Goal: Answer question/provide support: Share knowledge or assist other users

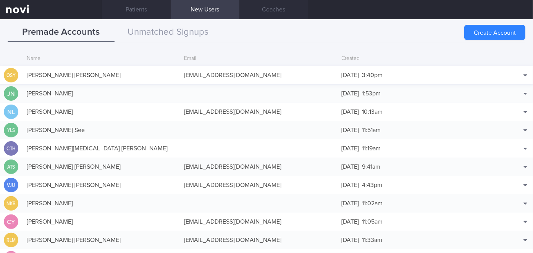
scroll to position [18, 0]
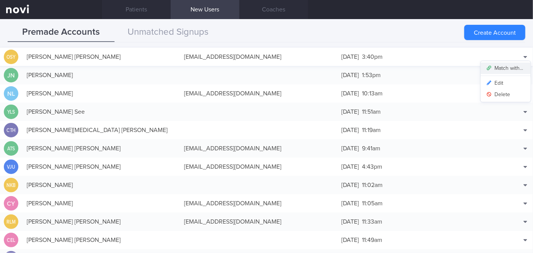
click at [503, 67] on button "Match with..." at bounding box center [505, 68] width 50 height 11
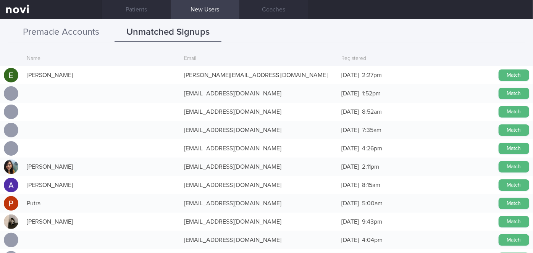
click at [84, 36] on button "Premade Accounts" at bounding box center [61, 32] width 107 height 19
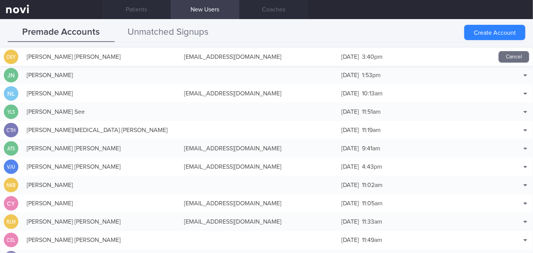
click at [157, 31] on button "Unmatched Signups" at bounding box center [167, 32] width 107 height 19
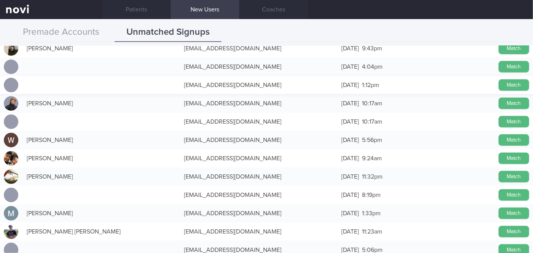
scroll to position [0, 0]
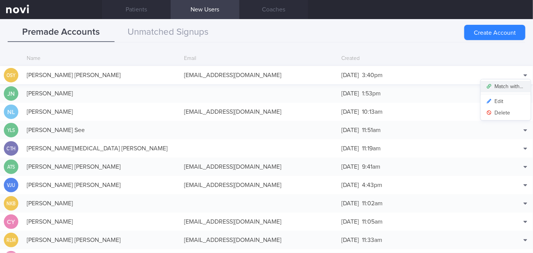
click at [514, 84] on button "Match with..." at bounding box center [505, 86] width 50 height 11
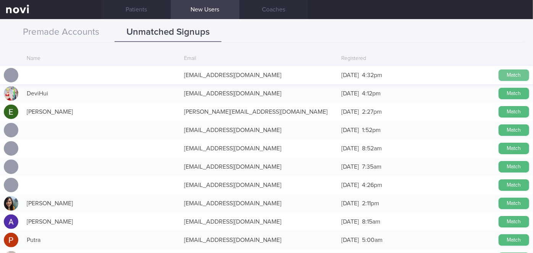
click at [516, 72] on button "Match" at bounding box center [513, 74] width 31 height 11
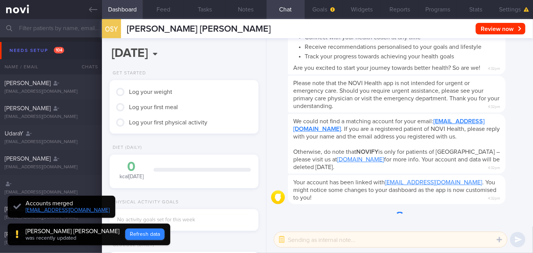
scroll to position [-151, 0]
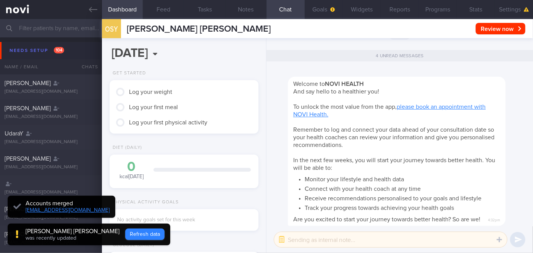
click at [125, 235] on button "Refresh data" at bounding box center [144, 234] width 39 height 11
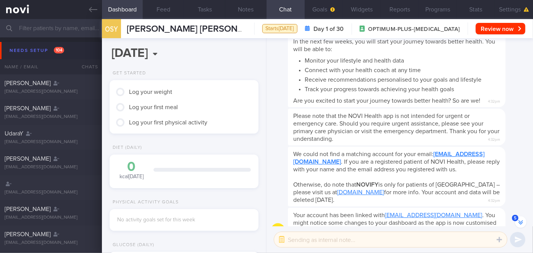
scroll to position [-9, 0]
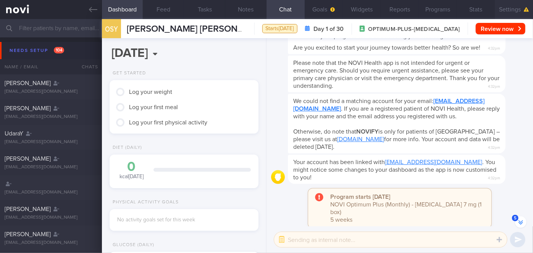
click at [514, 13] on button "Settings" at bounding box center [513, 9] width 38 height 19
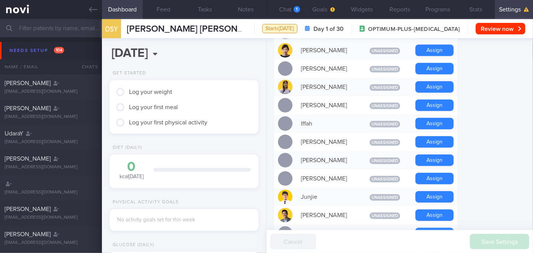
scroll to position [382, 0]
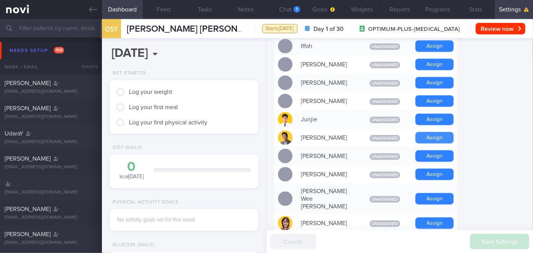
click at [441, 132] on button "Assign" at bounding box center [434, 137] width 38 height 11
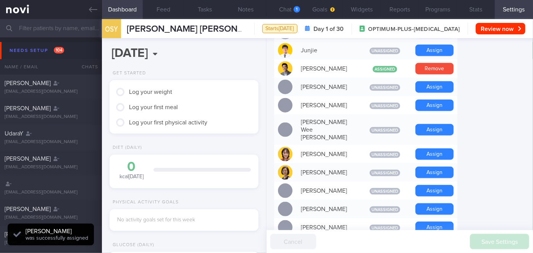
scroll to position [504, 0]
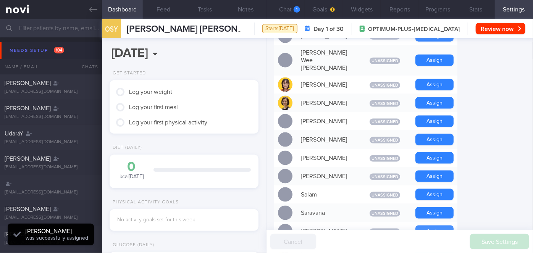
click at [438, 225] on button "Assign" at bounding box center [434, 230] width 38 height 11
click at [283, 6] on button "Chat 1" at bounding box center [285, 9] width 38 height 19
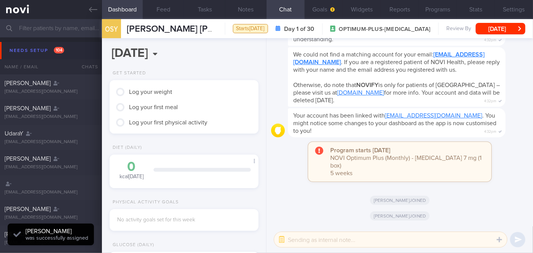
click at [308, 239] on textarea at bounding box center [390, 239] width 233 height 15
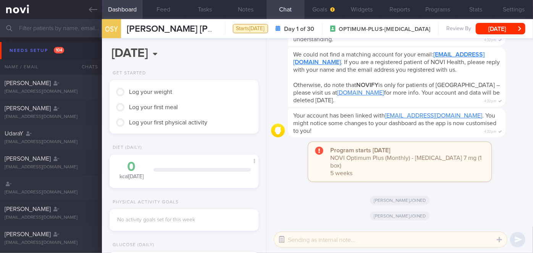
click at [280, 238] on button "button" at bounding box center [282, 240] width 14 height 14
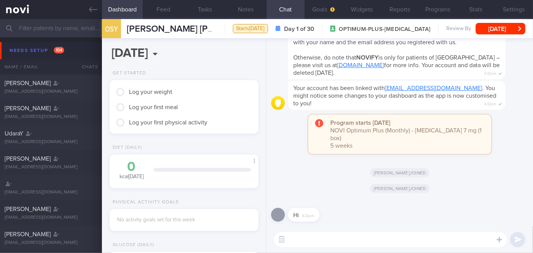
click at [307, 239] on textarea at bounding box center [390, 239] width 233 height 15
type textarea "Hi"
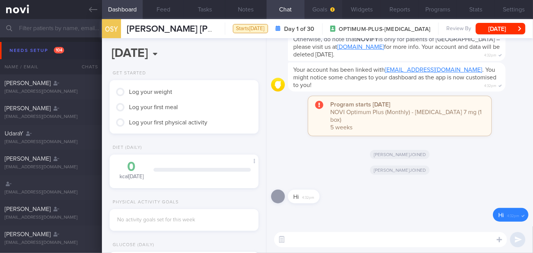
click at [327, 8] on button "Goals" at bounding box center [323, 9] width 38 height 19
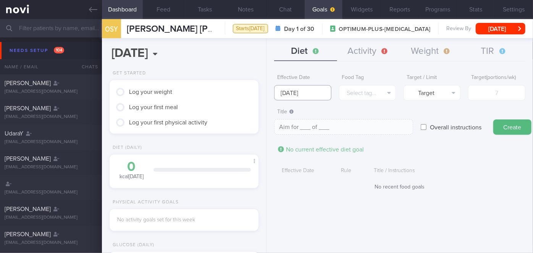
click at [305, 92] on input "29 Sep 2025" at bounding box center [302, 92] width 57 height 15
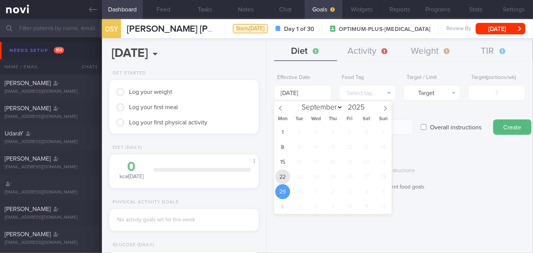
click at [284, 176] on span "22" at bounding box center [282, 176] width 15 height 15
type input "[DATE]"
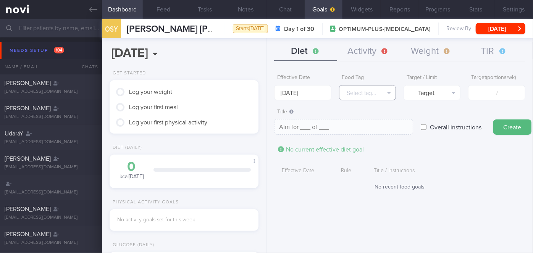
click at [379, 92] on button "Select tag..." at bounding box center [367, 92] width 57 height 15
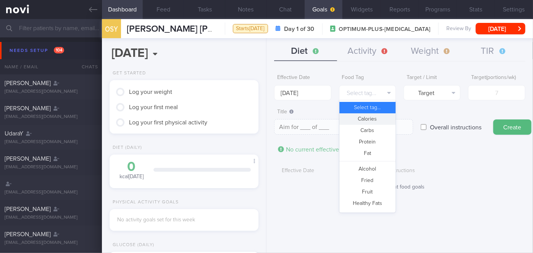
drag, startPoint x: 379, startPoint y: 122, endPoint x: 386, endPoint y: 114, distance: 10.8
click at [378, 122] on button "Calories" at bounding box center [367, 118] width 56 height 11
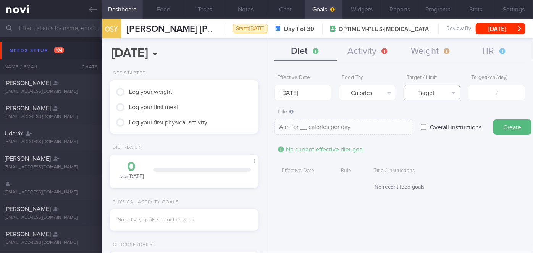
click at [429, 96] on button "Target" at bounding box center [431, 92] width 57 height 15
click at [433, 116] on button "Limit" at bounding box center [432, 118] width 56 height 11
type textarea "Keep to __ calories per day"
click at [484, 96] on input "number" at bounding box center [496, 92] width 57 height 15
type input "1"
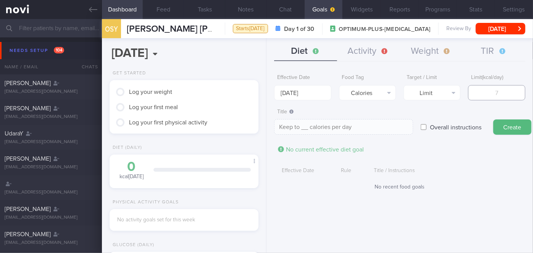
type textarea "Keep to 1 calories per day"
type input "11"
type textarea "Keep to 11 calories per day"
type input "110"
type textarea "Keep to 110 calories per day"
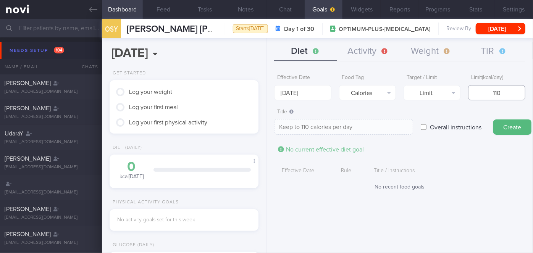
type input "1100"
type textarea "Keep to 1100 calories per day"
type input "1100"
click at [506, 126] on button "Create" at bounding box center [512, 126] width 38 height 15
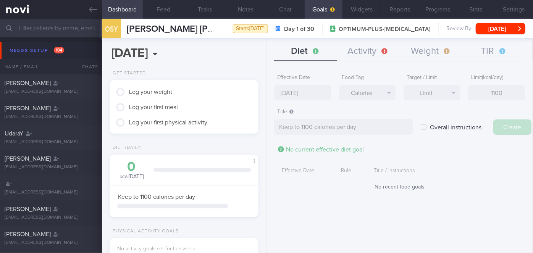
type input "29 Sep 2025"
type textarea "Aim for ___ of ___"
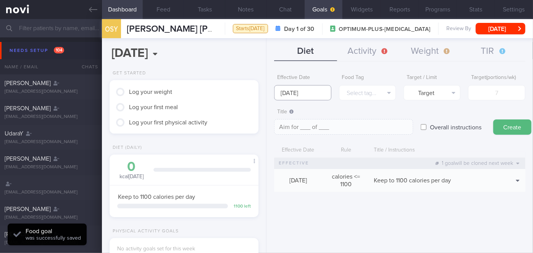
click at [314, 93] on input "29 Sep 2025" at bounding box center [302, 92] width 57 height 15
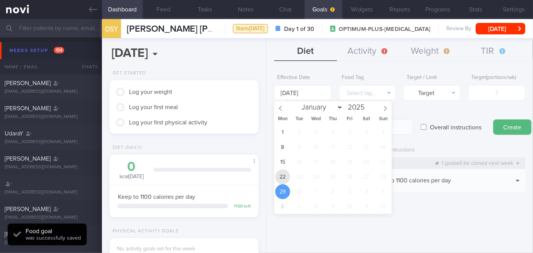
click at [282, 176] on span "22" at bounding box center [282, 176] width 15 height 15
type input "[DATE]"
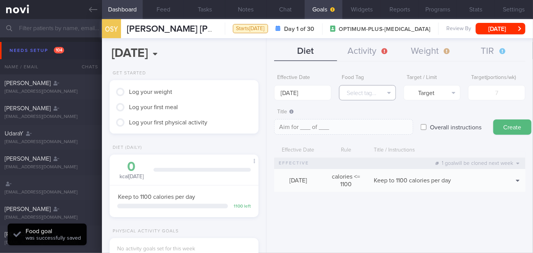
drag, startPoint x: 376, startPoint y: 91, endPoint x: 383, endPoint y: 93, distance: 7.0
click at [376, 91] on button "Select tag..." at bounding box center [367, 92] width 57 height 15
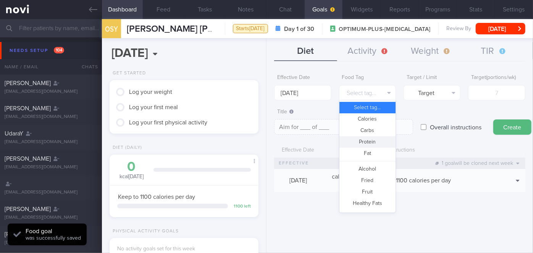
click at [378, 142] on button "Protein" at bounding box center [367, 141] width 56 height 11
type textarea "Aim for __g of protein per day"
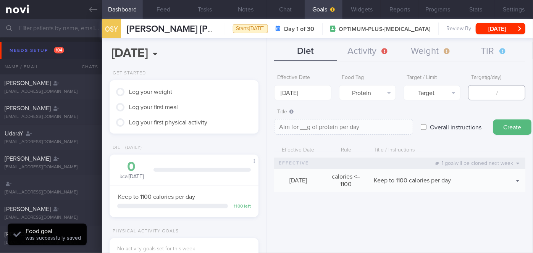
click at [486, 92] on input "number" at bounding box center [496, 92] width 57 height 15
type input "7"
type textarea "Aim for 7g of protein per day"
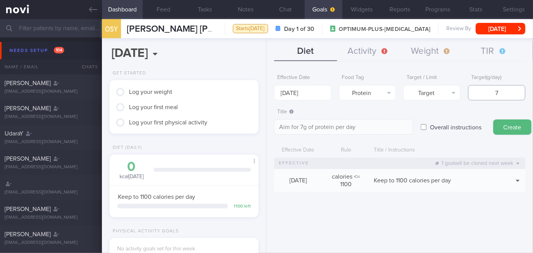
type input "74"
type textarea "Aim for 74g of protein per day"
type input "74"
click at [493, 119] on button "Create" at bounding box center [512, 126] width 38 height 15
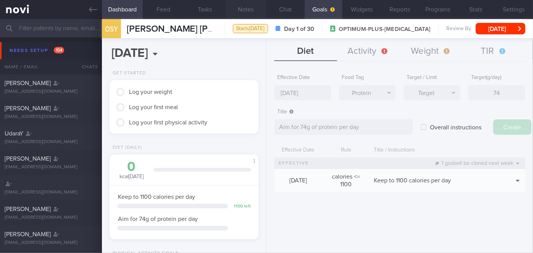
type input "29 Sep 2025"
type textarea "Aim for ___ of ___"
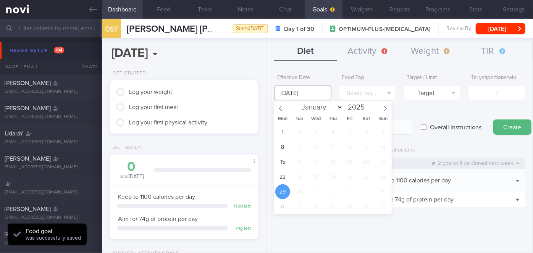
click at [297, 93] on input "29 Sep 2025" at bounding box center [302, 92] width 57 height 15
click at [286, 174] on span "22" at bounding box center [282, 176] width 15 height 15
type input "[DATE]"
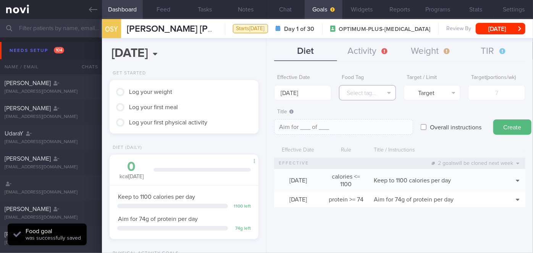
click at [367, 92] on button "Select tag..." at bounding box center [367, 92] width 57 height 15
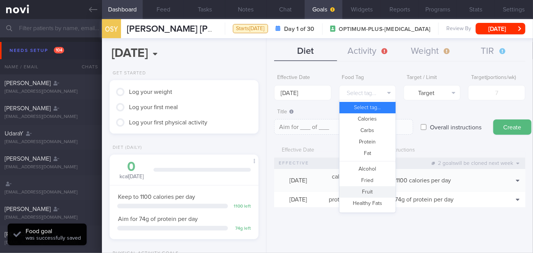
click at [372, 192] on button "Fruit" at bounding box center [367, 191] width 56 height 11
type textarea "Aim for __ portions of fruits per week"
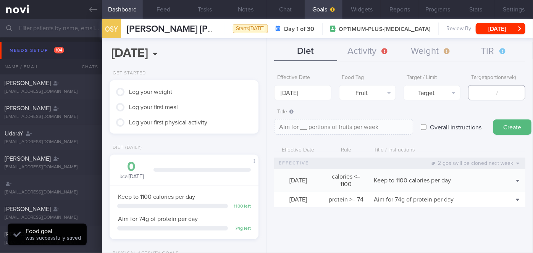
click at [492, 97] on input "number" at bounding box center [496, 92] width 57 height 15
type input "1"
type textarea "Aim for 1 portions of fruits per week"
type input "14"
type textarea "Aim for 14 portions of fruits per week"
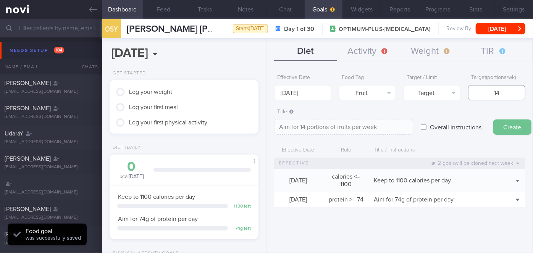
type input "14"
click at [520, 130] on button "Create" at bounding box center [512, 126] width 38 height 15
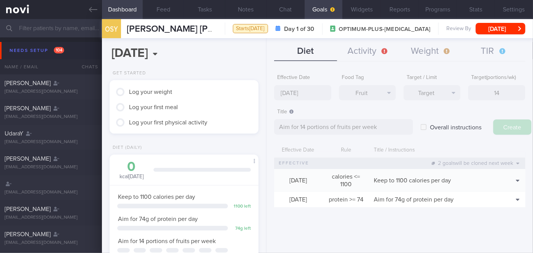
type input "29 Sep 2025"
type textarea "Aim for ___ of ___"
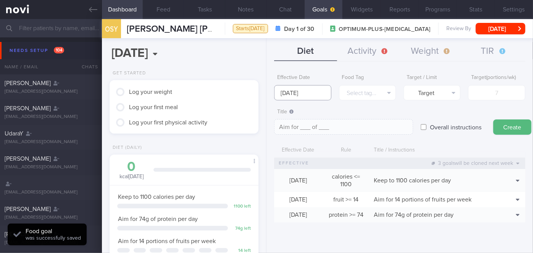
click at [307, 96] on input "29 Sep 2025" at bounding box center [302, 92] width 57 height 15
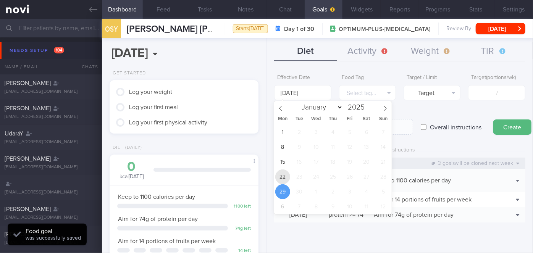
click at [288, 181] on span "22" at bounding box center [282, 176] width 15 height 15
type input "[DATE]"
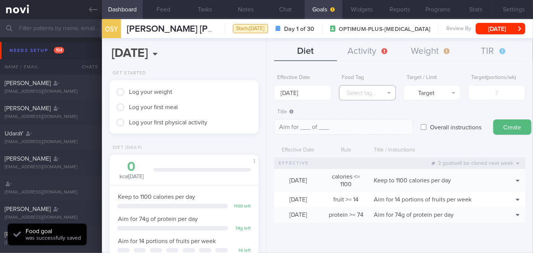
click at [370, 95] on button "Select tag..." at bounding box center [367, 92] width 57 height 15
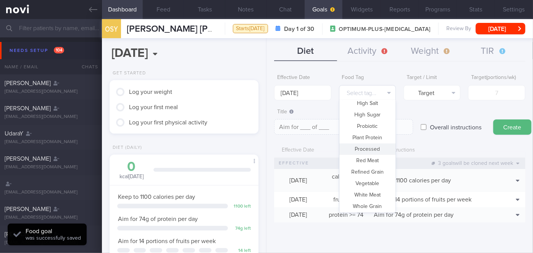
scroll to position [227, 0]
click at [367, 183] on button "Vegetable" at bounding box center [367, 182] width 56 height 11
type textarea "Aim for __ portions of vegetables per week"
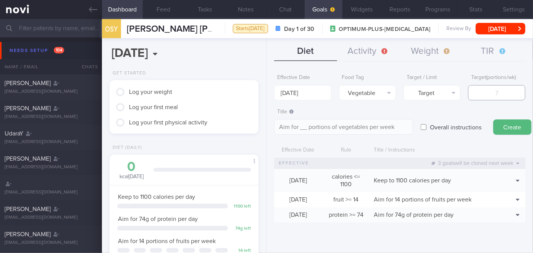
click at [498, 96] on input "number" at bounding box center [496, 92] width 57 height 15
type input "1"
type textarea "Aim for 1 portions of vegetables per week"
type input "14"
type textarea "Aim for 14 portions of vegetables per week"
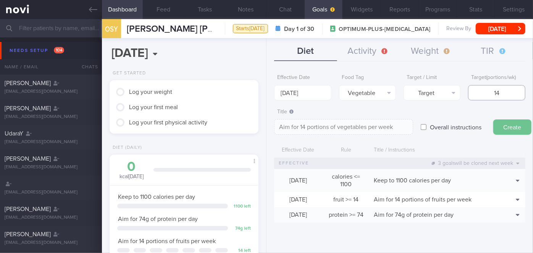
type input "14"
click at [511, 126] on button "Create" at bounding box center [512, 126] width 38 height 15
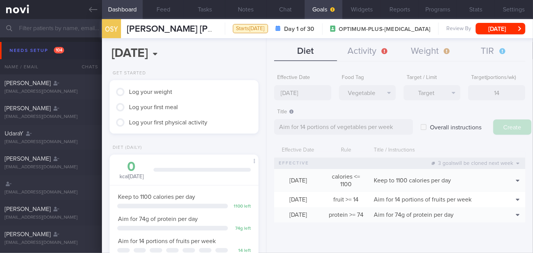
type input "29 Sep 2025"
type textarea "Aim for ___ of ___"
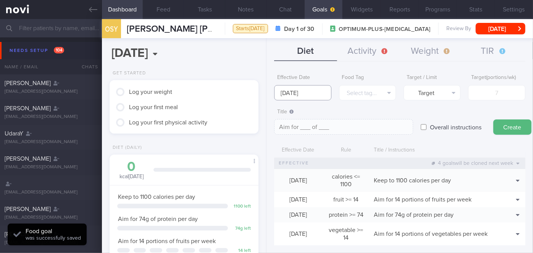
click at [303, 91] on input "29 Sep 2025" at bounding box center [302, 92] width 57 height 15
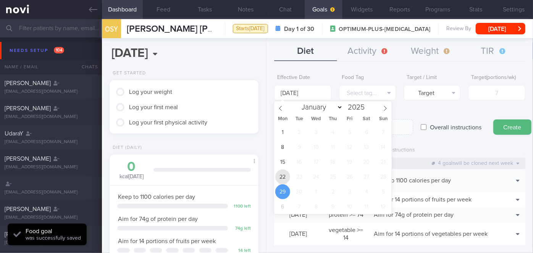
click at [285, 175] on span "22" at bounding box center [282, 176] width 15 height 15
type input "[DATE]"
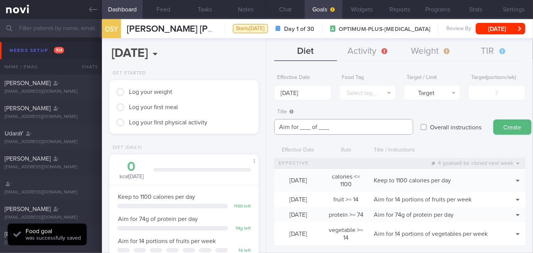
click at [309, 127] on textarea "Aim for ___ of ___" at bounding box center [343, 127] width 139 height 16
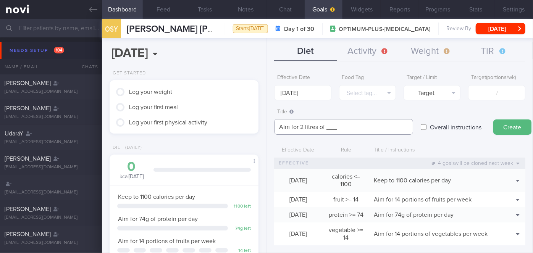
click at [340, 127] on textarea "Aim for 2 litres of ___" at bounding box center [343, 127] width 139 height 16
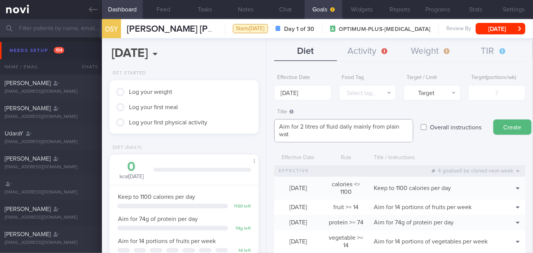
scroll to position [0, 0]
type textarea "Aim for 2 litres of fluid daily mainly from plain water"
click at [442, 127] on label "Overall instructions" at bounding box center [455, 126] width 59 height 15
click at [426, 127] on input "Overall instructions" at bounding box center [423, 126] width 6 height 15
checkbox input "true"
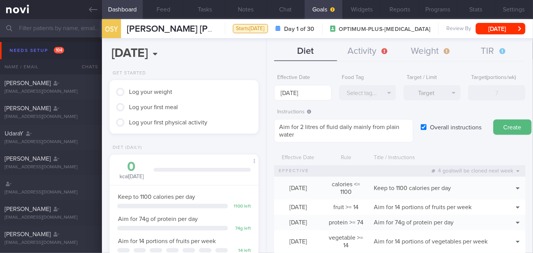
click at [509, 124] on button "Create" at bounding box center [512, 126] width 38 height 15
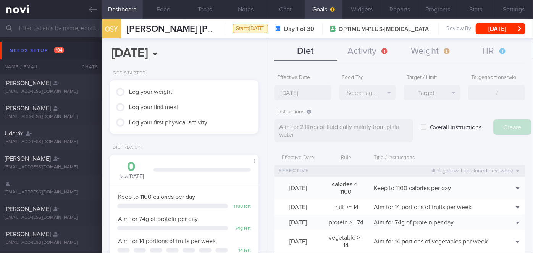
type input "29 Sep 2025"
type textarea "Aim for ___ of ___"
checkbox input "false"
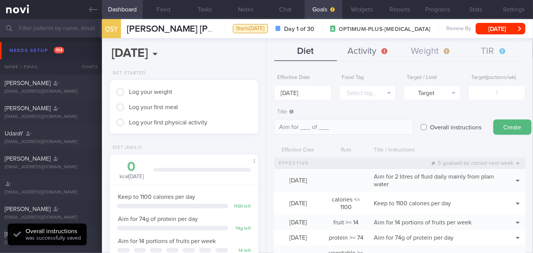
click at [361, 47] on button "Activity" at bounding box center [368, 51] width 63 height 19
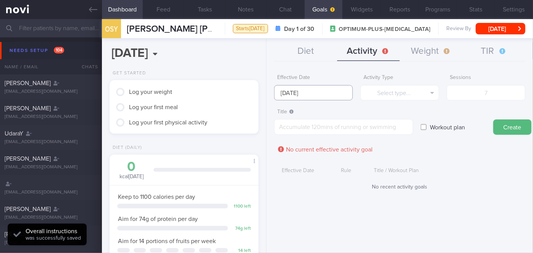
click at [312, 93] on input "29 Sep 2025" at bounding box center [313, 92] width 79 height 15
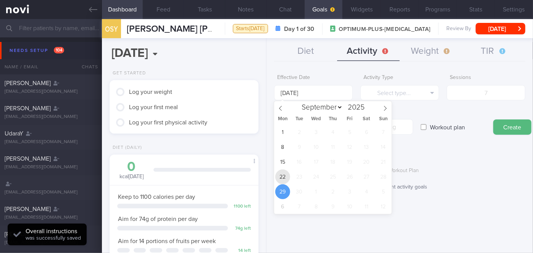
click at [286, 177] on span "22" at bounding box center [282, 176] width 15 height 15
type input "[DATE]"
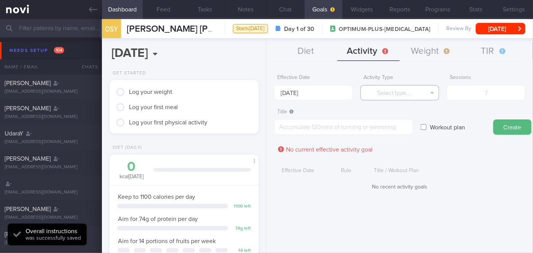
click at [390, 90] on button "Select type..." at bounding box center [399, 92] width 79 height 15
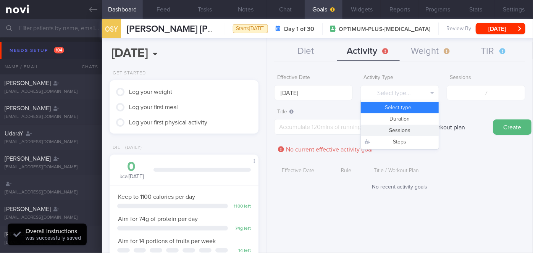
drag, startPoint x: 404, startPoint y: 130, endPoint x: 425, endPoint y: 113, distance: 27.5
click at [404, 130] on button "Sessions" at bounding box center [400, 130] width 78 height 11
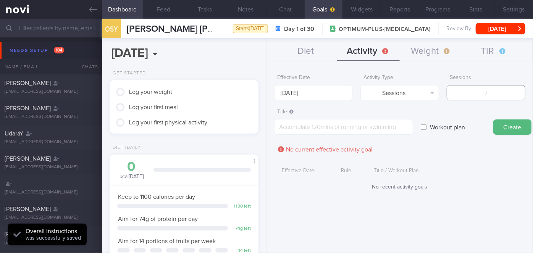
click at [482, 90] on input "number" at bounding box center [485, 92] width 79 height 15
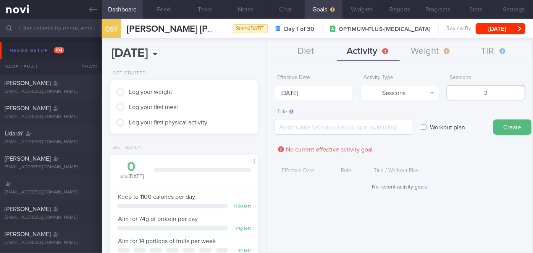
type input "2"
click at [378, 131] on textarea at bounding box center [343, 127] width 139 height 16
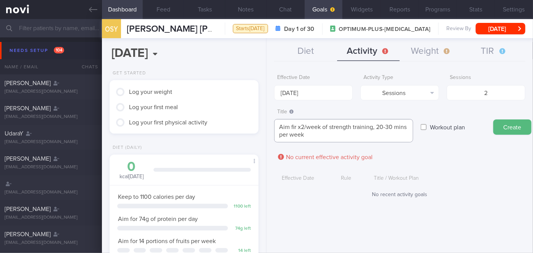
click at [293, 127] on textarea "Aim fir x2/week of strength training, 20-30 mins per week" at bounding box center [343, 130] width 139 height 23
type textarea "Aim for x2/week of strength training, 20-30 mins per week"
drag, startPoint x: 504, startPoint y: 125, endPoint x: 473, endPoint y: 118, distance: 32.0
click at [504, 125] on button "Create" at bounding box center [512, 126] width 38 height 15
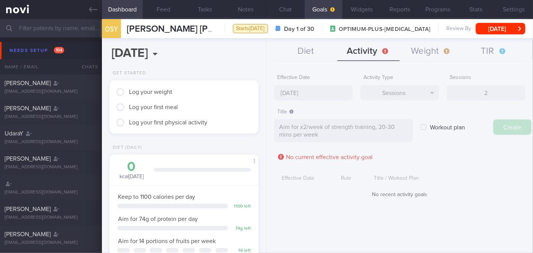
type input "29 Sep 2025"
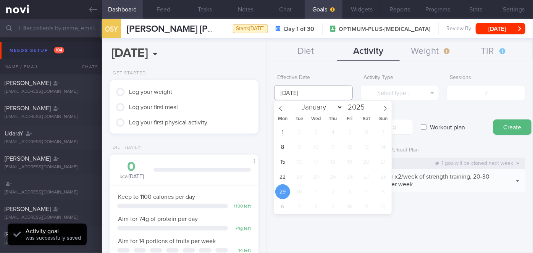
click at [319, 92] on input "29 Sep 2025" at bounding box center [313, 92] width 79 height 15
click at [286, 176] on span "22" at bounding box center [282, 176] width 15 height 15
type input "[DATE]"
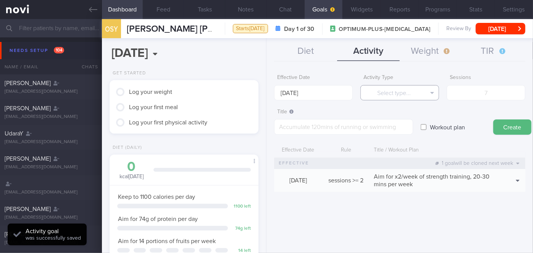
click at [398, 94] on button "Select type..." at bounding box center [399, 92] width 79 height 15
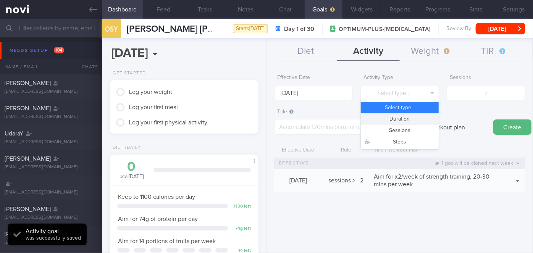
click at [411, 119] on button "Duration" at bounding box center [400, 118] width 78 height 11
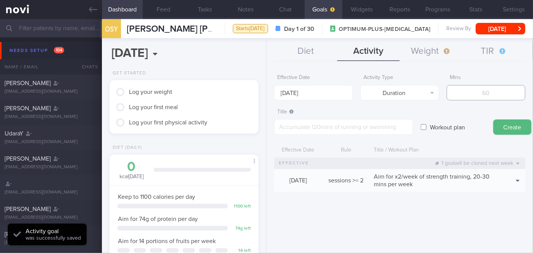
click at [479, 95] on input "number" at bounding box center [485, 92] width 79 height 15
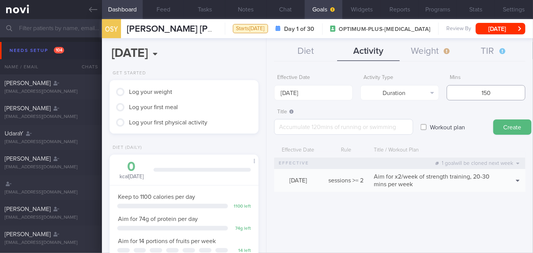
type input "150"
click at [371, 126] on textarea at bounding box center [343, 127] width 139 height 16
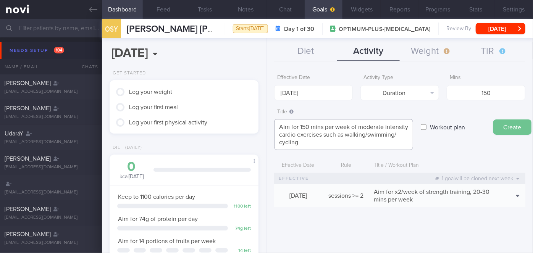
type textarea "Aim for 150 mins per week of moderate intensity cardio exercises such as walkin…"
click at [501, 123] on button "Create" at bounding box center [512, 126] width 38 height 15
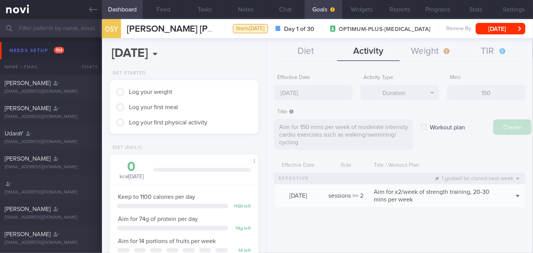
type input "29 Sep 2025"
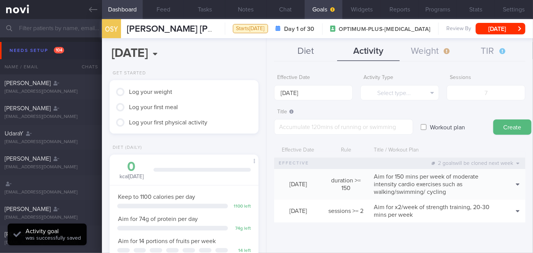
click at [307, 49] on button "Diet" at bounding box center [305, 51] width 63 height 19
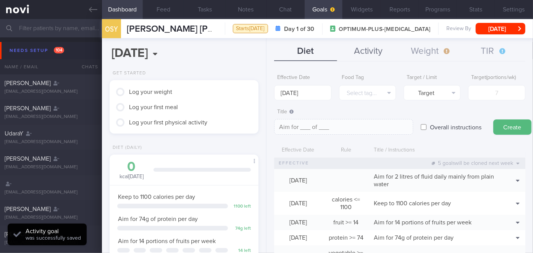
click at [372, 49] on button "Activity" at bounding box center [368, 51] width 63 height 19
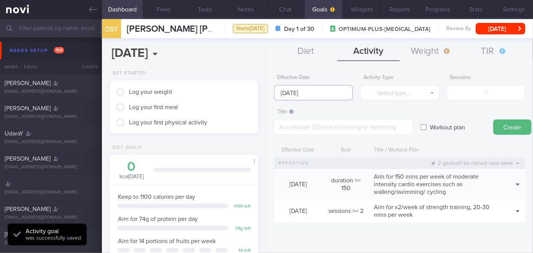
click at [303, 93] on input "29 Sep 2025" at bounding box center [313, 92] width 79 height 15
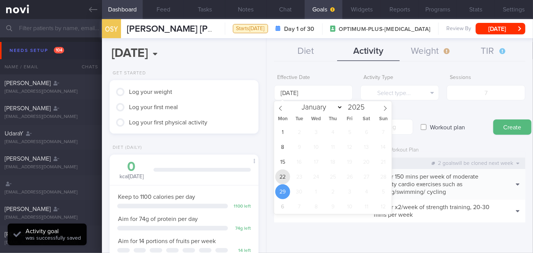
click at [285, 179] on span "22" at bounding box center [282, 176] width 15 height 15
type input "[DATE]"
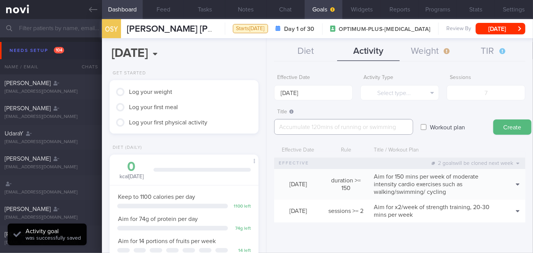
click at [312, 127] on textarea at bounding box center [343, 127] width 139 height 16
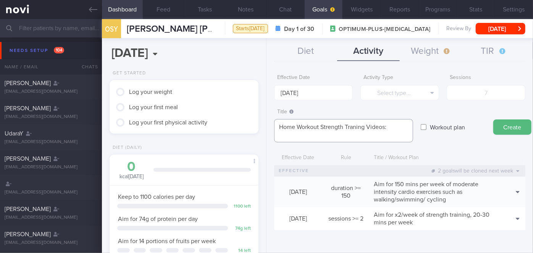
click at [353, 127] on textarea "Home Workout Strength Traning Videos:" at bounding box center [343, 130] width 139 height 23
click at [329, 132] on textarea "Home Workout Strength Training Videos:" at bounding box center [343, 130] width 139 height 23
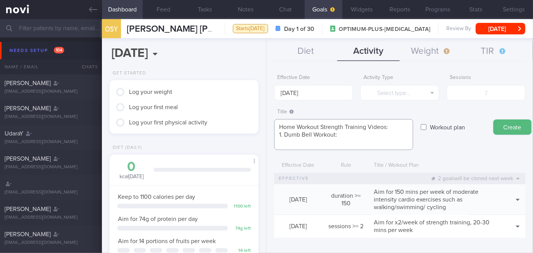
paste textarea "https://www.youtube.com/watch?v=RPi9aJGuRDM"
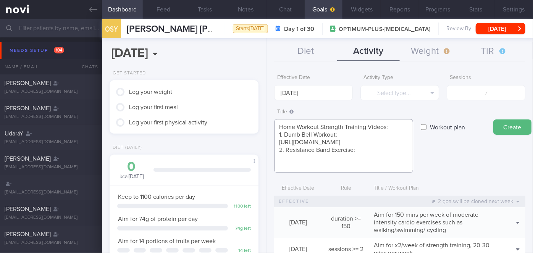
paste textarea "https://www.youtube.com/watch?v=lm_30_1lTqU"
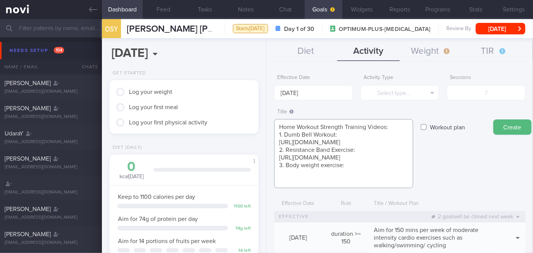
scroll to position [8, 0]
paste textarea "https://youtu.be/_W9B2ffnO5c?feature=shared"
type textarea "Home Workout Strength Training Videos: 1. Dumb Bell Workout: https://www.youtub…"
click at [438, 124] on label "Workout plan" at bounding box center [447, 126] width 43 height 15
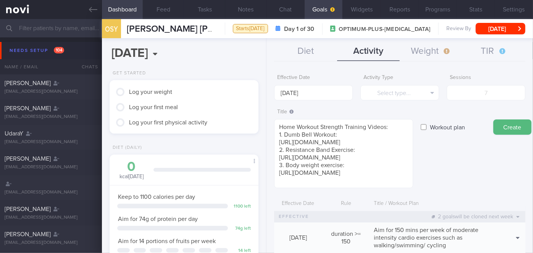
click at [426, 124] on input "Workout plan" at bounding box center [423, 126] width 6 height 15
checkbox input "true"
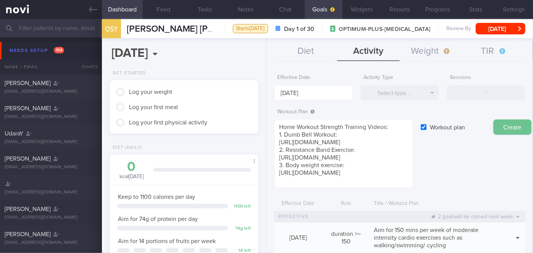
click at [512, 125] on button "Create" at bounding box center [512, 126] width 38 height 15
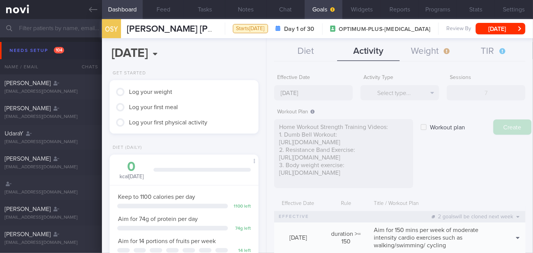
type input "29 Sep 2025"
checkbox input "false"
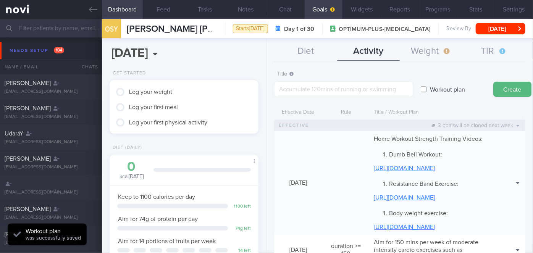
scroll to position [69, 0]
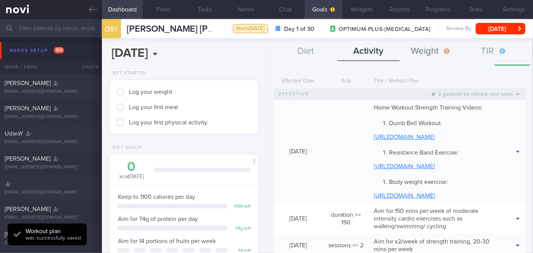
click at [409, 52] on button "Weight" at bounding box center [430, 51] width 63 height 19
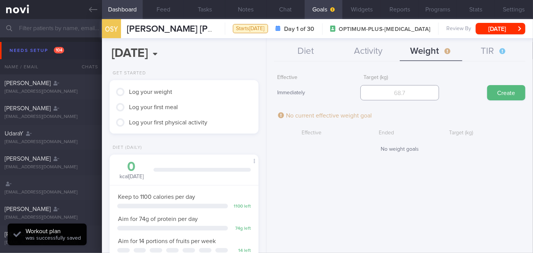
click at [401, 95] on input "number" at bounding box center [399, 92] width 79 height 15
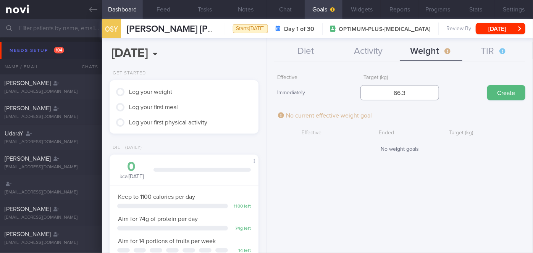
type input "66.3"
click at [523, 94] on button "Create" at bounding box center [506, 92] width 38 height 15
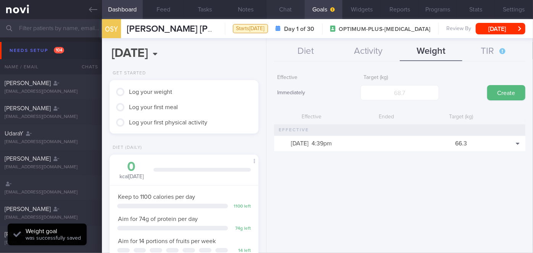
click at [281, 8] on button "Chat" at bounding box center [285, 9] width 38 height 19
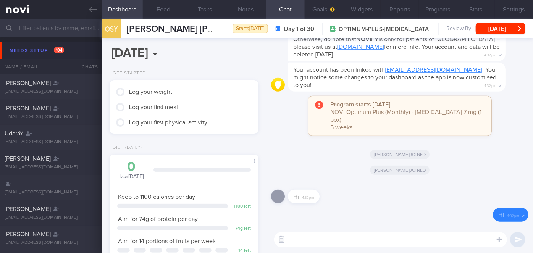
click at [379, 239] on textarea at bounding box center [390, 239] width 233 height 15
click at [310, 238] on textarea at bounding box center [390, 239] width 233 height 15
paste textarea "Hi Ms Molly, I'm Sharon, your Health Coach. It was nice speaking with you just …"
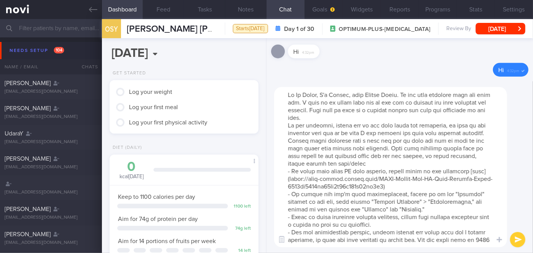
click at [318, 93] on textarea at bounding box center [390, 167] width 233 height 160
click at [371, 115] on textarea at bounding box center [390, 167] width 233 height 160
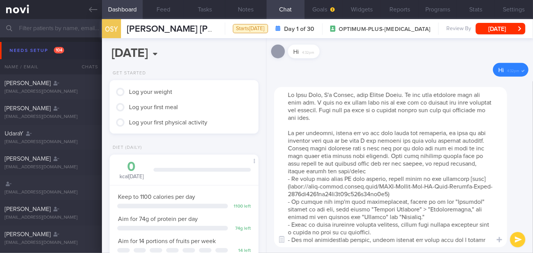
scroll to position [53, 0]
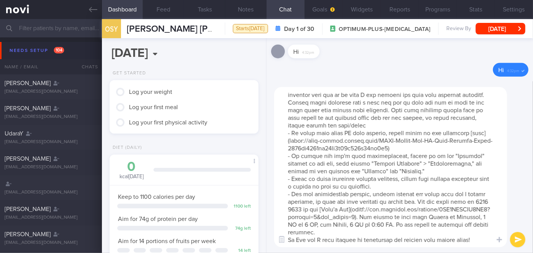
click at [365, 216] on textarea at bounding box center [390, 167] width 233 height 160
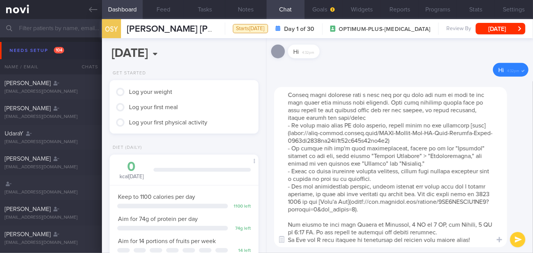
scroll to position [61, 0]
click at [463, 232] on textarea at bounding box center [390, 167] width 233 height 160
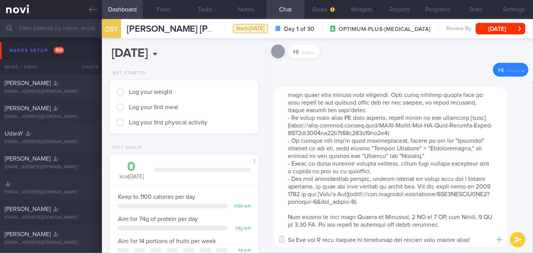
scroll to position [68, 0]
click at [305, 239] on textarea at bounding box center [390, 167] width 233 height 160
type textarea "Hi Shin Ying, I'm Sharon, your Health Coach. It was nice speaking with you just…"
click at [512, 242] on button "submit" at bounding box center [517, 239] width 15 height 15
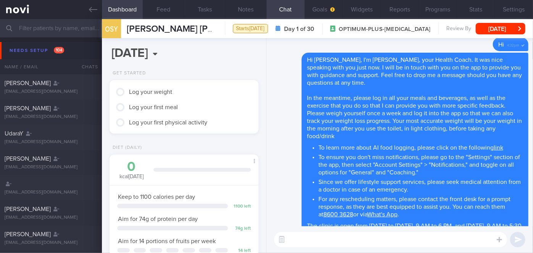
scroll to position [0, 0]
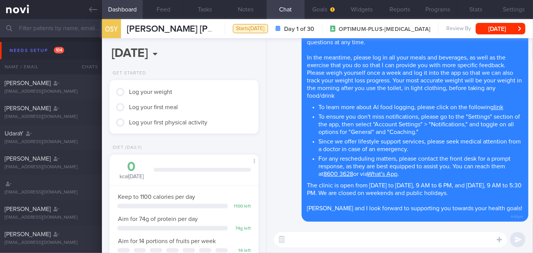
click at [327, 240] on textarea at bounding box center [390, 239] width 233 height 15
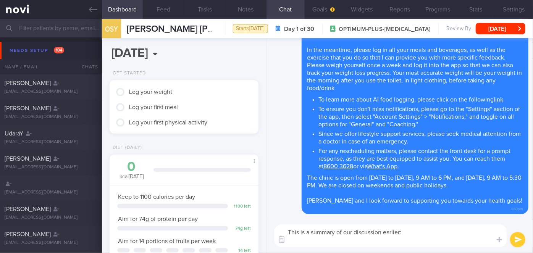
paste textarea "Explained the importance of adequate protein intake to minimize muscle loss. Ai…"
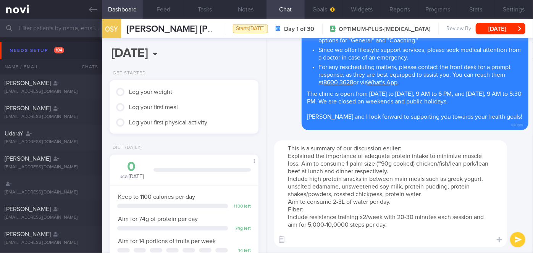
click at [285, 158] on textarea "This is a summary of our discussion earlier: Explained the importance of adequa…" at bounding box center [390, 193] width 233 height 107
click at [286, 180] on textarea "This is a summary of our discussion earlier: - Explained the importance of adeq…" at bounding box center [390, 193] width 233 height 107
click at [288, 202] on textarea "This is a summary of our discussion earlier: - Explained the importance of adeq…" at bounding box center [390, 193] width 233 height 107
click at [287, 216] on textarea "This is a summary of our discussion earlier: - Explained the importance of adeq…" at bounding box center [390, 193] width 233 height 107
drag, startPoint x: 366, startPoint y: 155, endPoint x: 292, endPoint y: 156, distance: 74.0
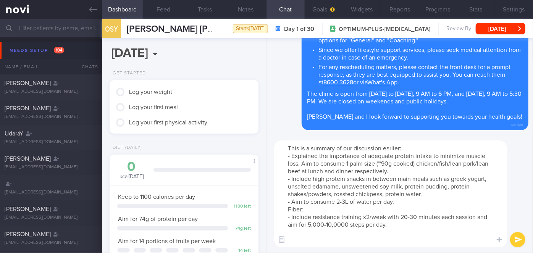
click at [292, 156] on textarea "This is a summary of our discussion earlier: - Explained the importance of adeq…" at bounding box center [390, 193] width 233 height 107
click at [345, 200] on textarea "This is a summary of our discussion earlier: - Aim for adequate protein intake …" at bounding box center [390, 193] width 233 height 107
click at [313, 210] on textarea "This is a summary of our discussion earlier: - Aim for adequate protein intake …" at bounding box center [390, 193] width 233 height 107
click at [287, 209] on textarea "This is a summary of our discussion earlier: - Aim for adequate protein intake …" at bounding box center [390, 193] width 233 height 107
click at [310, 209] on textarea "This is a summary of our discussion earlier: - Aim for adequate protein intake …" at bounding box center [390, 193] width 233 height 107
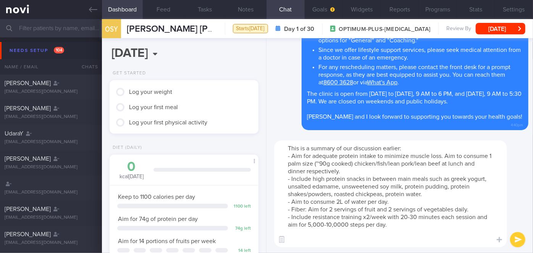
drag, startPoint x: 388, startPoint y: 226, endPoint x: 308, endPoint y: 225, distance: 80.1
click at [308, 225] on textarea "This is a summary of our discussion earlier: - Aim for adequate protein intake …" at bounding box center [390, 193] width 233 height 107
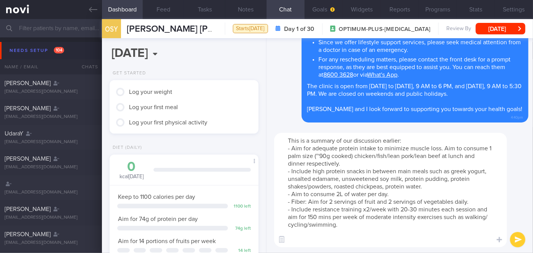
type textarea "This is a summary of our discussion earlier: - Aim for adequate protein intake …"
click at [513, 237] on button "submit" at bounding box center [517, 239] width 15 height 15
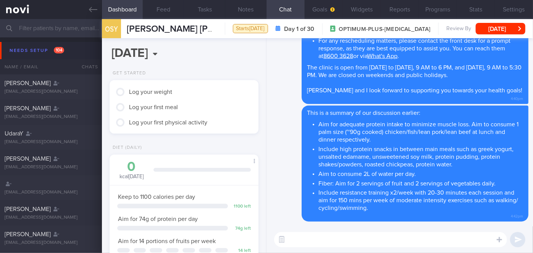
click at [434, 236] on textarea at bounding box center [390, 239] width 233 height 15
type textarea "- [Twinnings"
drag, startPoint x: 323, startPoint y: 240, endPoint x: 278, endPoint y: 239, distance: 44.7
click at [278, 239] on div "Chat Templates Admin CGM Weight Nutrition Physical Activity Infographics Articl…" at bounding box center [399, 239] width 266 height 27
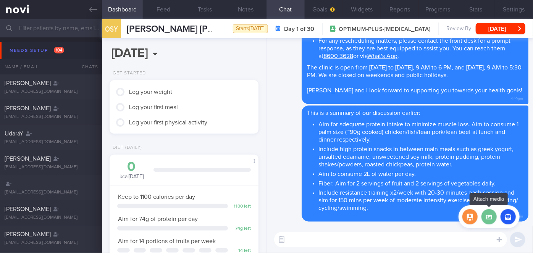
click at [493, 218] on label at bounding box center [488, 216] width 15 height 15
click at [0, 0] on input "file" at bounding box center [0, 0] width 0 height 0
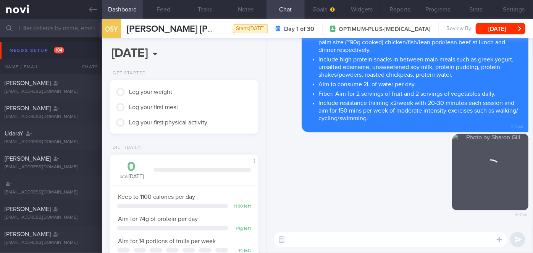
click at [312, 237] on textarea at bounding box center [390, 239] width 233 height 15
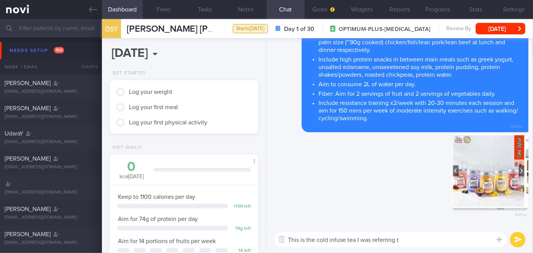
type textarea "This is the cold infuse tea I was referring to"
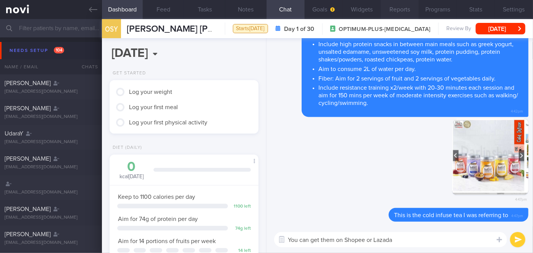
type textarea "You can get them on Shopee or Lazada"
click at [520, 238] on button "submit" at bounding box center [517, 239] width 15 height 15
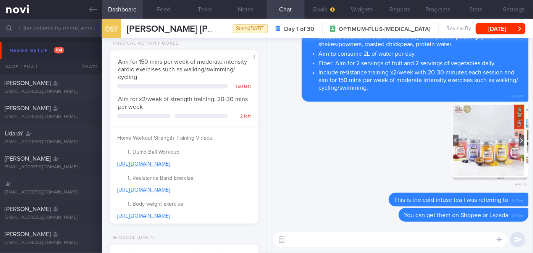
scroll to position [347, 0]
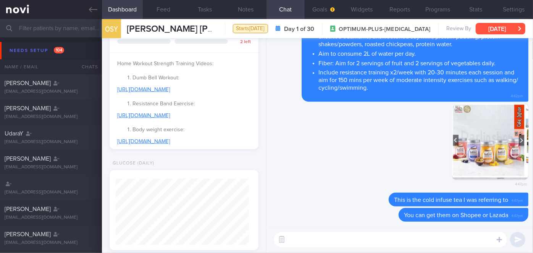
click at [494, 30] on button "Fri, 26 Sep" at bounding box center [500, 28] width 50 height 11
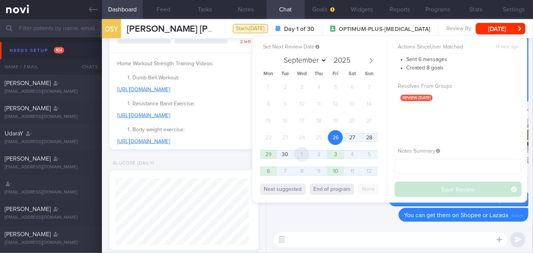
click at [306, 153] on span "1" at bounding box center [301, 154] width 15 height 15
select select "9"
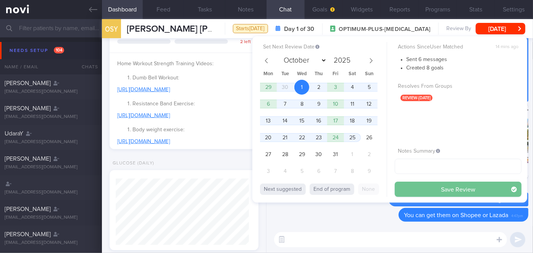
click at [433, 189] on button "Save Review" at bounding box center [458, 189] width 127 height 15
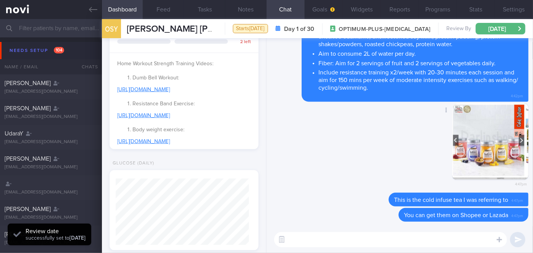
scroll to position [66, 133]
click at [338, 182] on div "Delete 4:47pm" at bounding box center [399, 148] width 257 height 90
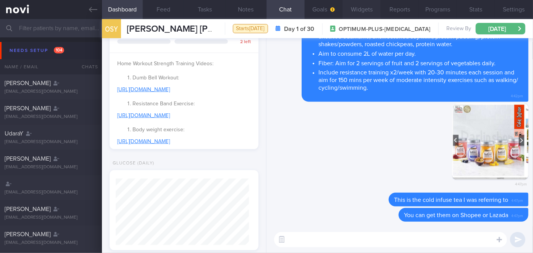
click at [375, 7] on button "Widgets" at bounding box center [361, 9] width 38 height 19
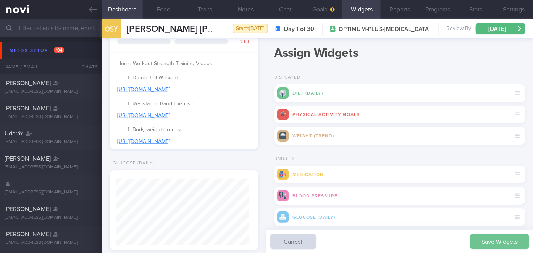
click at [487, 244] on button "Save Widgets" at bounding box center [499, 241] width 59 height 15
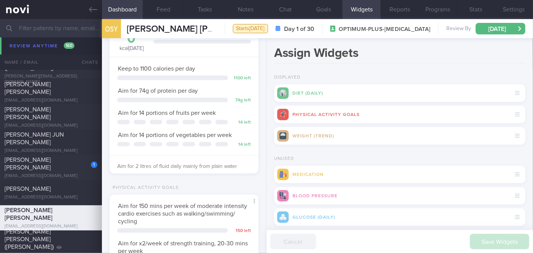
scroll to position [3850, 0]
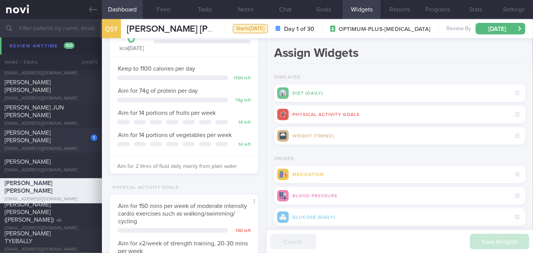
click at [81, 139] on div "1" at bounding box center [89, 135] width 17 height 12
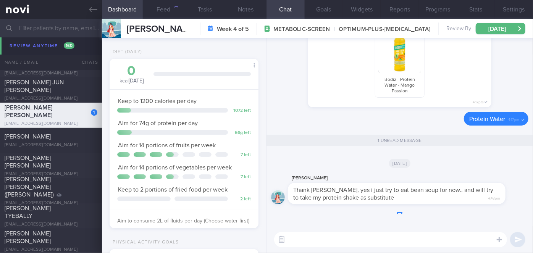
scroll to position [3825, 0]
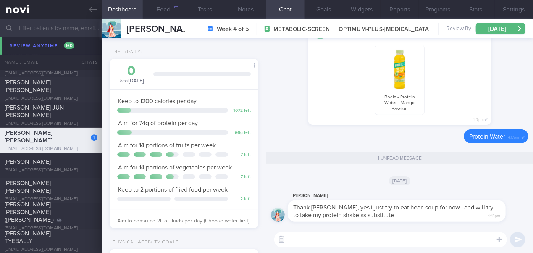
click at [329, 237] on textarea at bounding box center [390, 239] width 233 height 15
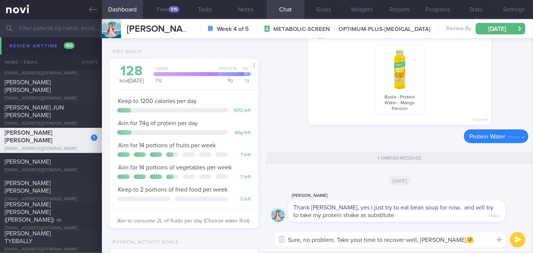
type textarea "Sure, no problem. Take your time to recover well, Veronica🤗"
click at [516, 238] on button "submit" at bounding box center [517, 239] width 15 height 15
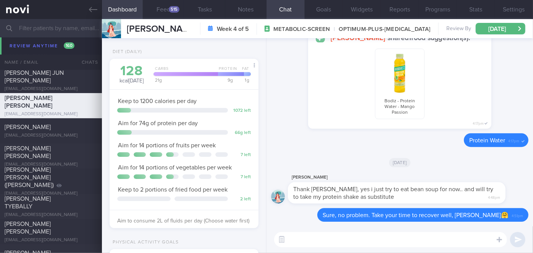
scroll to position [3547, 0]
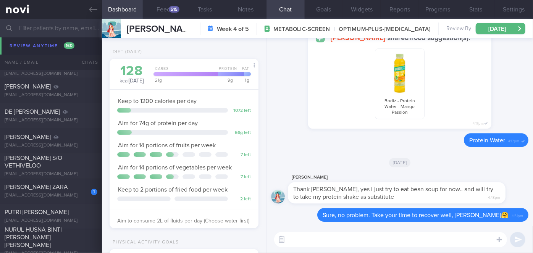
click at [81, 184] on div "1" at bounding box center [89, 190] width 17 height 12
select select "8"
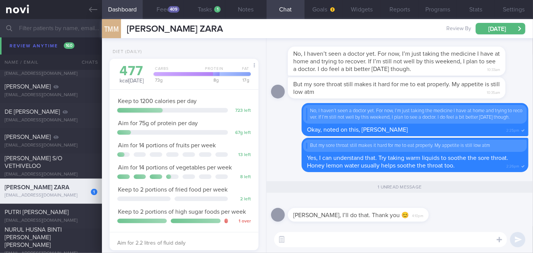
scroll to position [66, 133]
click at [317, 237] on textarea at bounding box center [390, 239] width 233 height 15
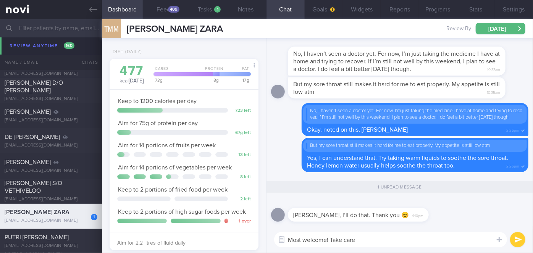
type textarea "Most welcome! Take care!"
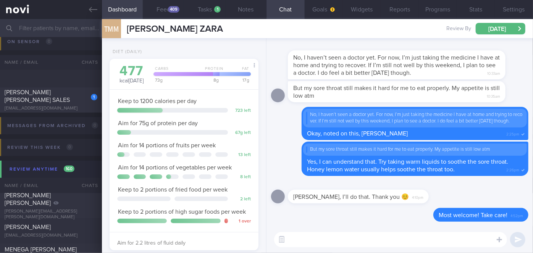
scroll to position [3002, 0]
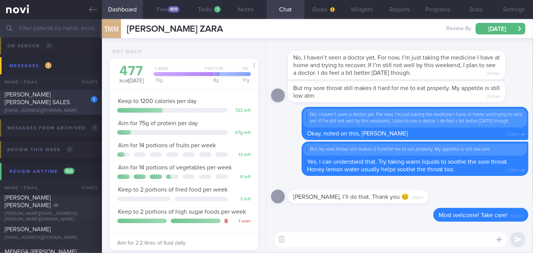
click at [70, 94] on div "RAMIN MARY GRACE SALES" at bounding box center [50, 98] width 91 height 15
select select "9"
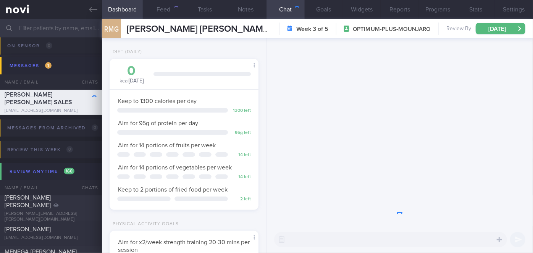
scroll to position [76, 130]
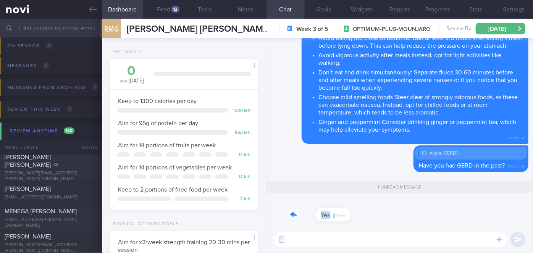
drag, startPoint x: 307, startPoint y: 220, endPoint x: 357, endPoint y: 219, distance: 50.0
click at [357, 219] on div "Yes 4:52pm" at bounding box center [399, 212] width 257 height 27
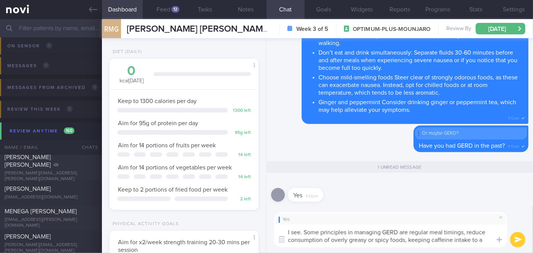
scroll to position [0, 0]
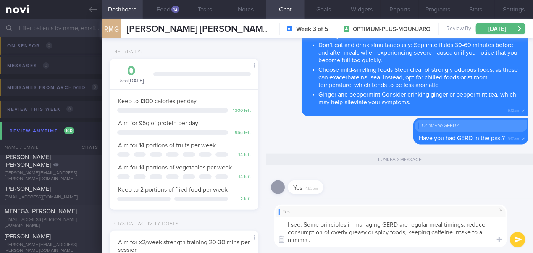
click at [321, 225] on textarea "I see. Some principles in managing GERD are regular meal timings, reduce consum…" at bounding box center [390, 232] width 233 height 31
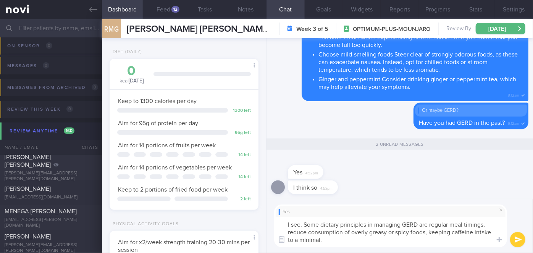
click at [430, 223] on textarea "I see. Some dietary principles in managing GERD are regular meal timings, reduc…" at bounding box center [390, 232] width 233 height 31
click at [352, 232] on textarea "I see. Some dietary principles in managing GERD are : 1. Regular meal timings, …" at bounding box center [390, 232] width 233 height 31
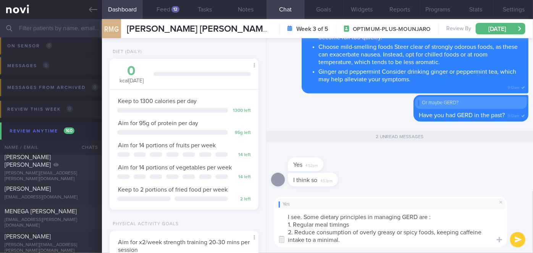
click at [437, 231] on textarea "I see. Some dietary principles in managing GERD are : 1. Regular meal timings 2…" at bounding box center [390, 228] width 233 height 38
click at [406, 240] on textarea "I see. Some dietary principles in managing GERD are : 1. Regular meal timings 2…" at bounding box center [390, 228] width 233 height 38
click at [347, 224] on textarea "I see. Some dietary principles in managing GERD are : 1. Regular meal timings 2…" at bounding box center [390, 228] width 233 height 38
click at [349, 224] on textarea "I see. Some dietary principles in managing GERD are : 1. Regular meal timings 2…" at bounding box center [390, 228] width 233 height 38
click at [499, 203] on span at bounding box center [500, 202] width 9 height 9
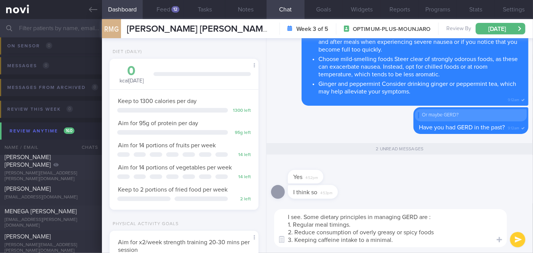
drag, startPoint x: 339, startPoint y: 239, endPoint x: 317, endPoint y: 239, distance: 21.7
click at [317, 239] on textarea "I see. Some dietary principles in managing GERD are : 1. Regular meal timings. …" at bounding box center [390, 228] width 233 height 38
type textarea "I see. Some dietary principles in managing GERD are : 1. Regular meal timings. …"
click at [516, 237] on button "submit" at bounding box center [517, 239] width 15 height 15
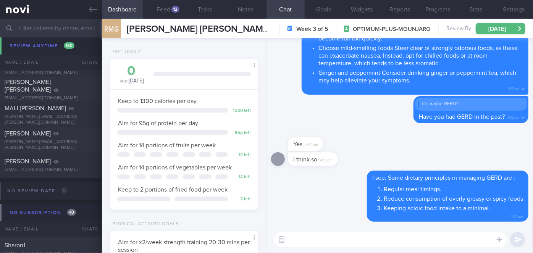
scroll to position [7492, 0]
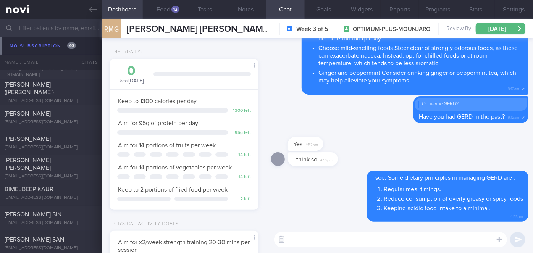
click at [55, 31] on input "text" at bounding box center [266, 28] width 533 height 18
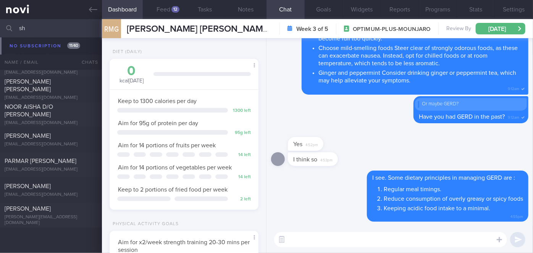
scroll to position [1552, 0]
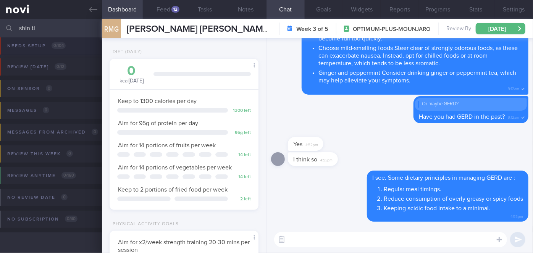
scroll to position [5, 0]
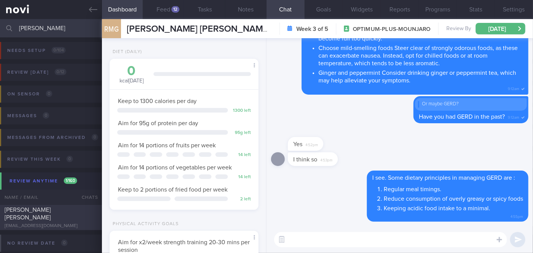
type input "shin yin"
click at [90, 210] on div at bounding box center [89, 208] width 17 height 4
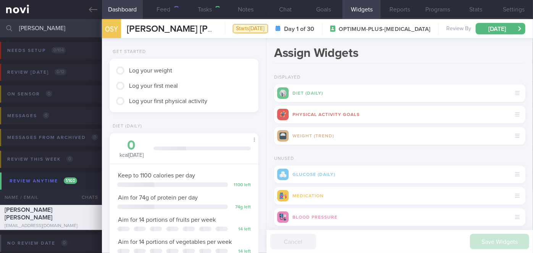
scroll to position [76, 130]
click at [288, 9] on button "Chat" at bounding box center [285, 9] width 38 height 19
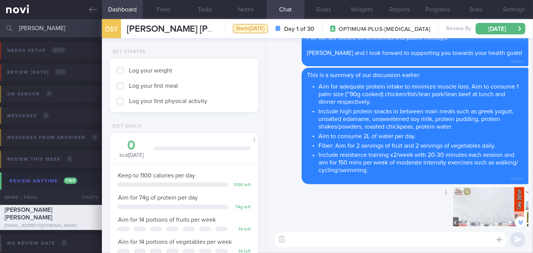
scroll to position [-139, 0]
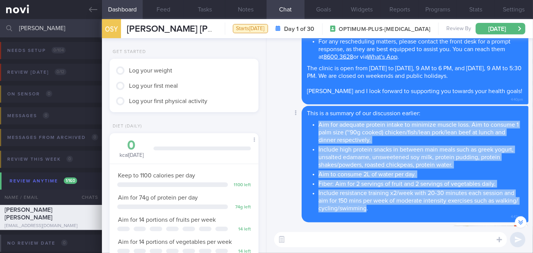
drag, startPoint x: 319, startPoint y: 122, endPoint x: 390, endPoint y: 210, distance: 112.6
click at [390, 210] on ul "Aim for adequate protein intake to minimize muscle loss. Aim to consume 1 palm …" at bounding box center [415, 165] width 216 height 93
copy ul "Aim for adequate protein intake to minimize muscle loss. Aim to consume 1 palm …"
click at [280, 159] on div "Delete This is a summary of our discussion earlier: Aim for adequate protein in…" at bounding box center [399, 164] width 257 height 116
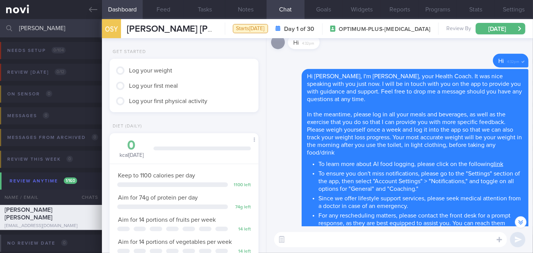
scroll to position [-34, 0]
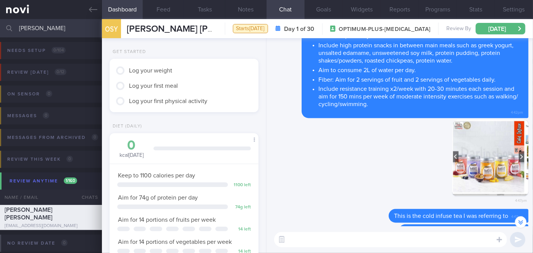
drag, startPoint x: 62, startPoint y: 31, endPoint x: 16, endPoint y: 26, distance: 46.1
click at [16, 26] on div "shin yin Assigned patients Assigned patients All active patients Archived patie…" at bounding box center [266, 28] width 533 height 18
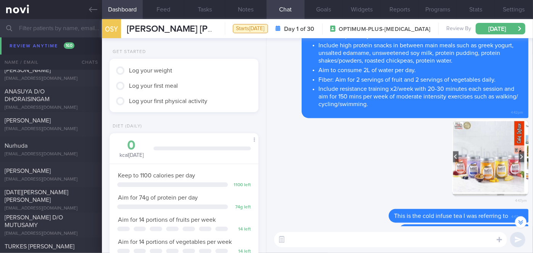
scroll to position [4128, 0]
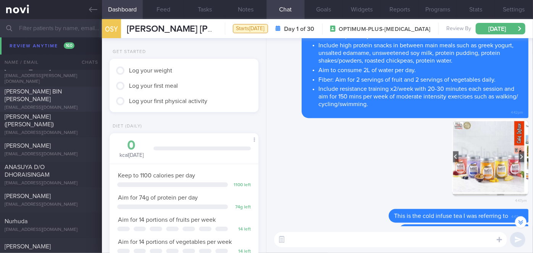
click at [79, 97] on div "FARHAN BIN HANIS" at bounding box center [50, 95] width 91 height 15
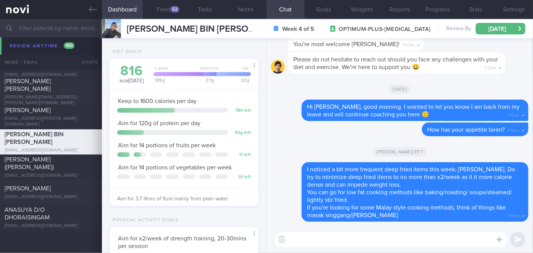
scroll to position [3919, 0]
